Goal: Use online tool/utility: Utilize a website feature to perform a specific function

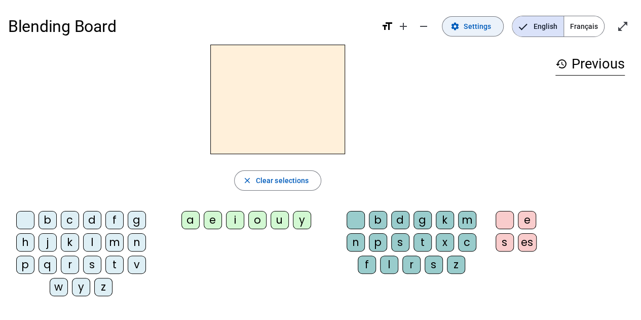
click at [474, 26] on span "Settings" at bounding box center [477, 26] width 27 height 12
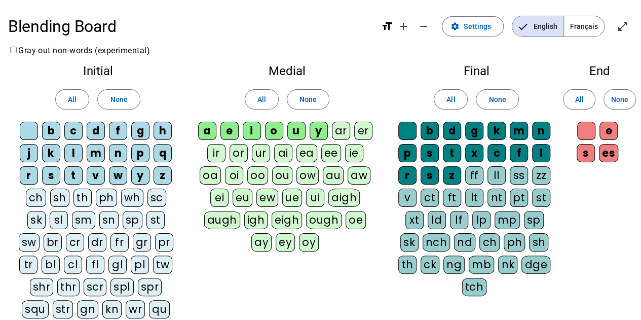
click at [323, 181] on div "au" at bounding box center [333, 175] width 21 height 18
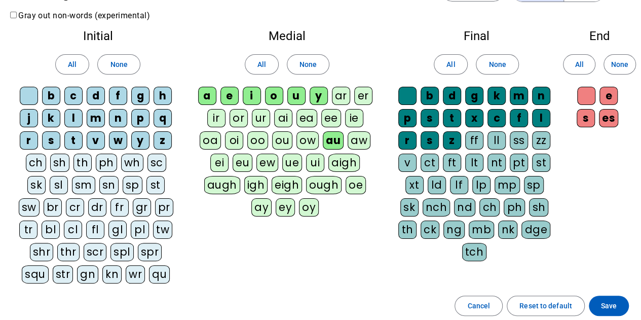
scroll to position [20, 0]
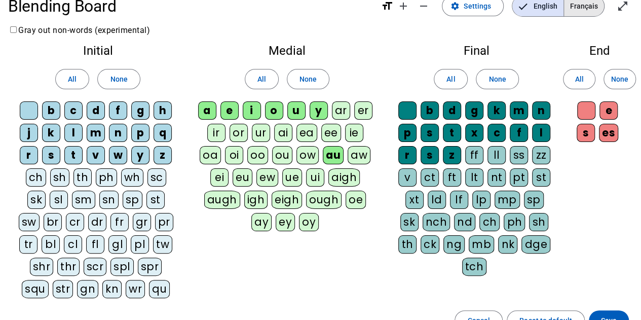
click at [594, 6] on span "Français" at bounding box center [584, 6] width 40 height 20
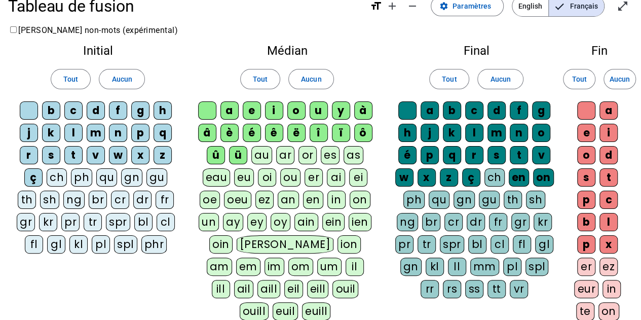
click at [265, 156] on div "au" at bounding box center [261, 155] width 21 height 18
click at [479, 8] on span "Paramètres" at bounding box center [472, 6] width 39 height 12
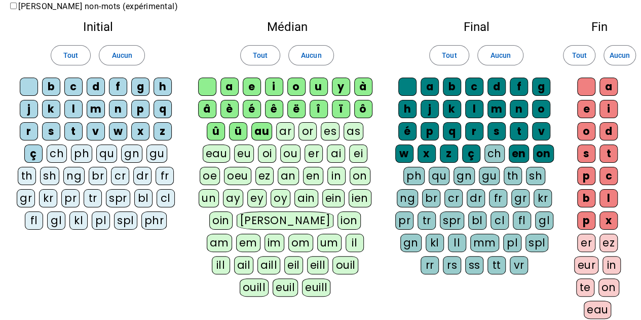
scroll to position [45, 0]
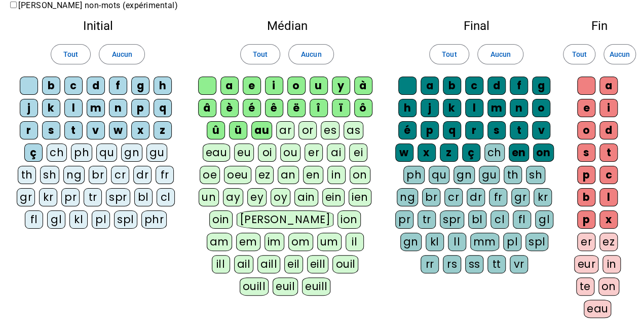
click at [261, 131] on div "au" at bounding box center [261, 130] width 21 height 18
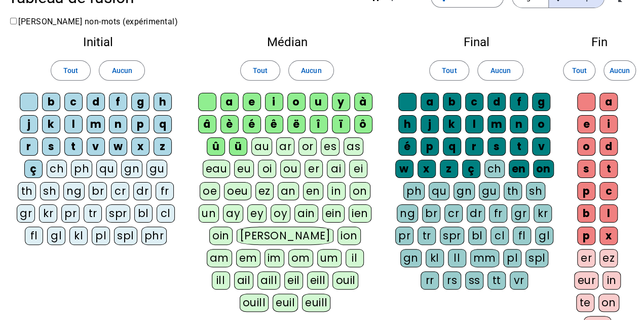
scroll to position [0, 0]
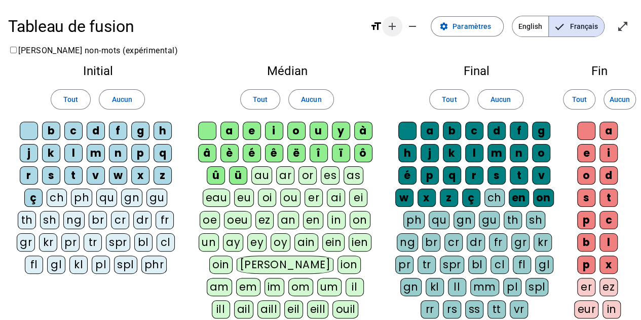
click at [396, 19] on span "Augmenter la taille de la police" at bounding box center [392, 26] width 24 height 24
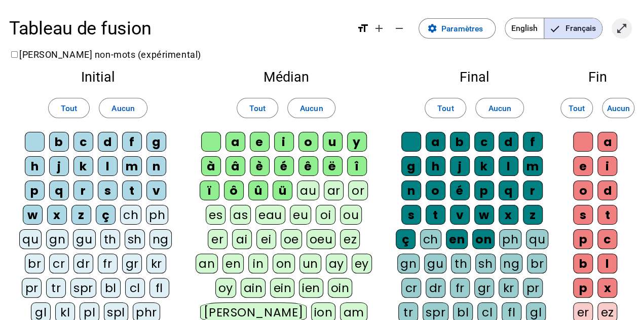
click at [615, 25] on span "Entrer en plein écran" at bounding box center [622, 28] width 24 height 24
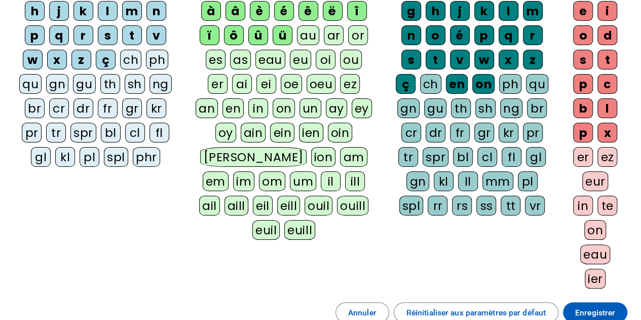
scroll to position [160, 0]
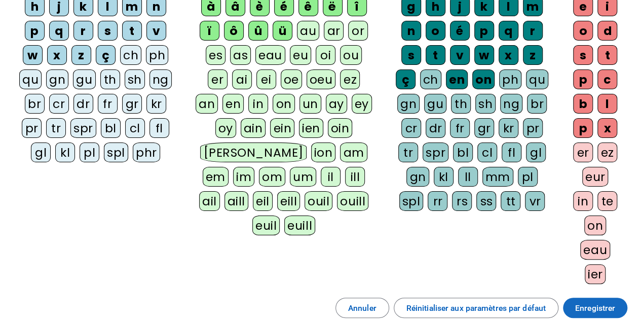
click at [588, 296] on span at bounding box center [595, 308] width 64 height 24
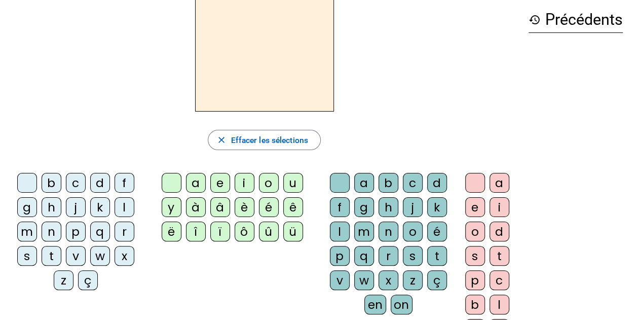
scroll to position [55, 0]
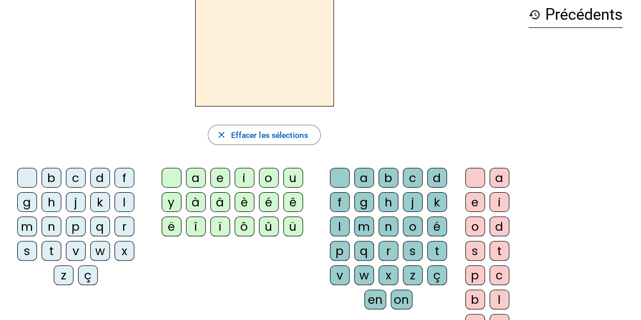
click at [29, 220] on div "m" at bounding box center [27, 226] width 20 height 20
click at [270, 170] on div "o" at bounding box center [269, 178] width 20 height 20
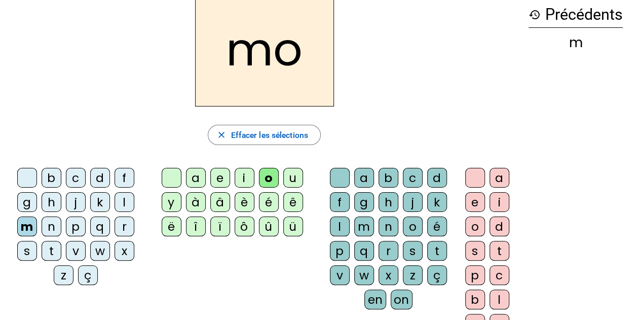
click at [437, 241] on div "t" at bounding box center [437, 251] width 20 height 20
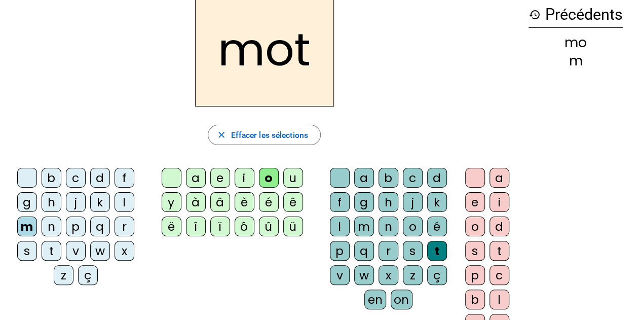
click at [76, 217] on div "p" at bounding box center [76, 226] width 20 height 20
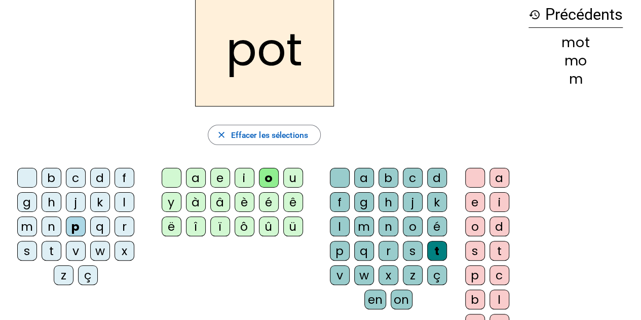
click at [119, 194] on div "l" at bounding box center [125, 202] width 20 height 20
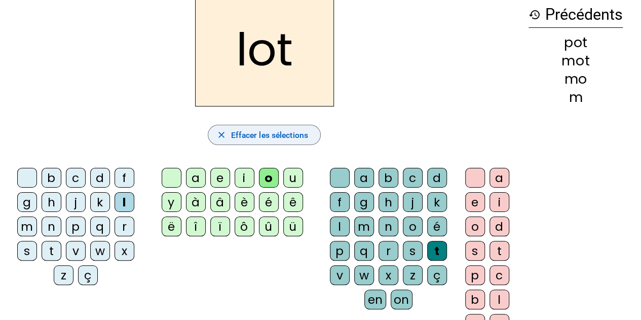
click at [279, 132] on span "Effacer les sélections" at bounding box center [269, 135] width 77 height 14
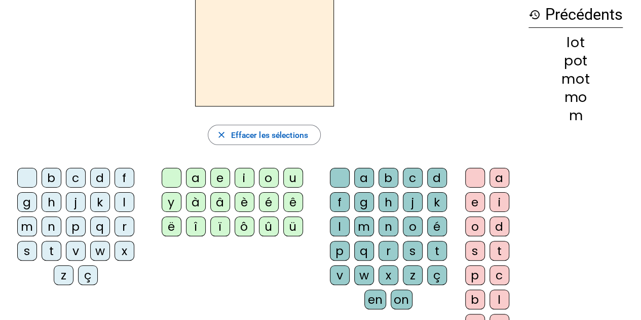
click at [34, 220] on div "m" at bounding box center [27, 226] width 20 height 20
click at [269, 172] on div "o" at bounding box center [269, 178] width 20 height 20
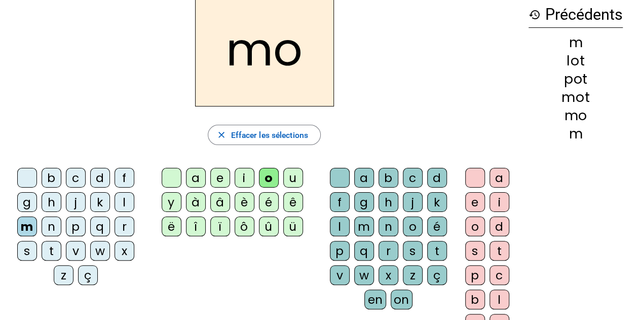
click at [435, 243] on div "t" at bounding box center [437, 251] width 20 height 20
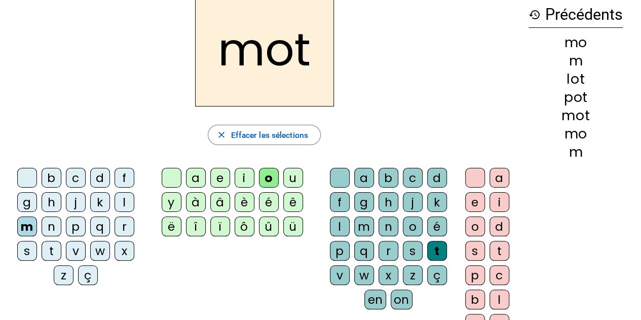
click at [80, 220] on div "p" at bounding box center [76, 226] width 20 height 20
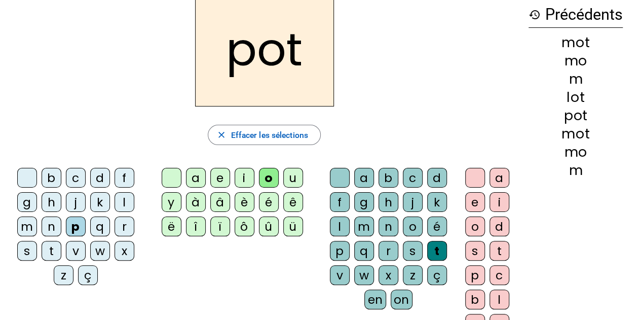
click at [125, 192] on div "l" at bounding box center [125, 202] width 20 height 20
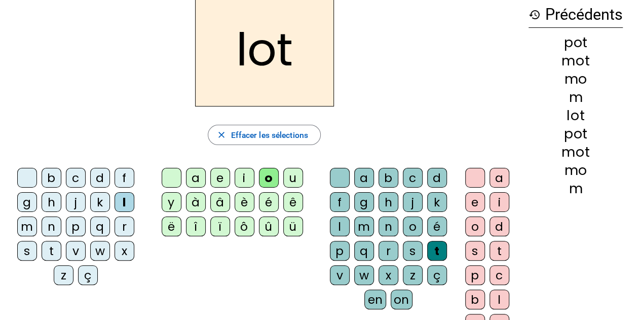
click at [129, 218] on div "r" at bounding box center [125, 226] width 20 height 20
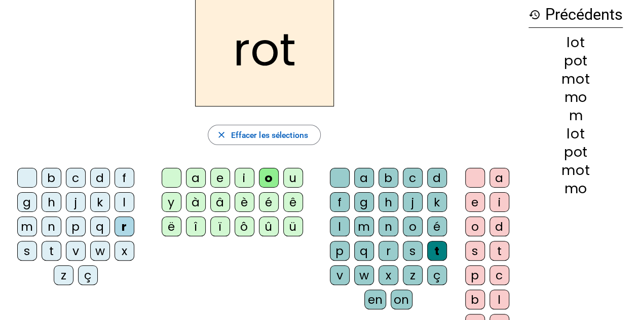
click at [197, 171] on div "a" at bounding box center [196, 178] width 20 height 20
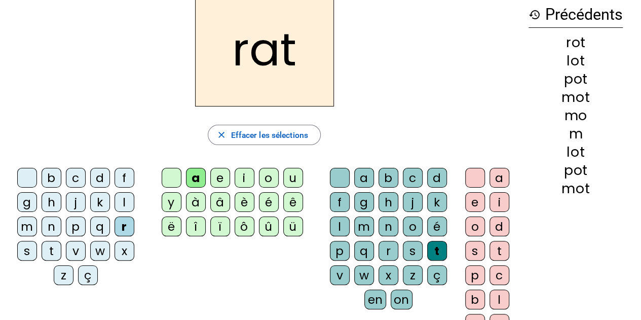
click at [245, 171] on div "i" at bounding box center [245, 178] width 20 height 20
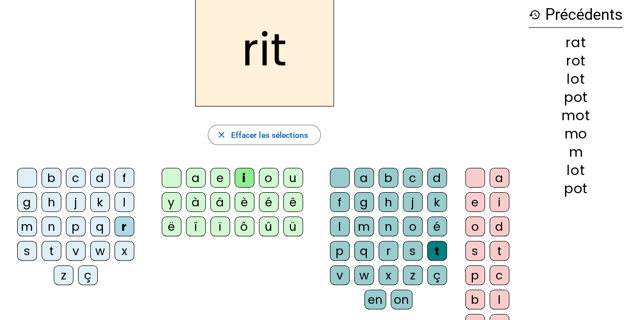
click at [79, 243] on div "v" at bounding box center [76, 251] width 20 height 20
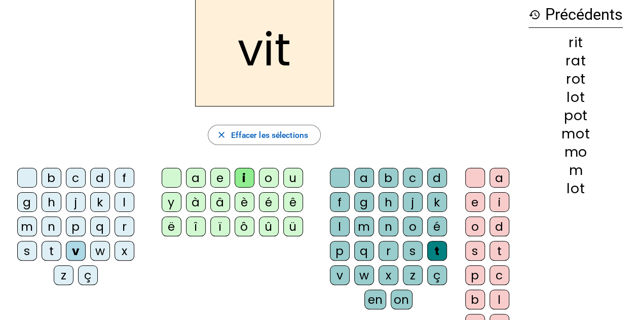
click at [31, 217] on div "m" at bounding box center [27, 226] width 20 height 20
